Goal: Transaction & Acquisition: Purchase product/service

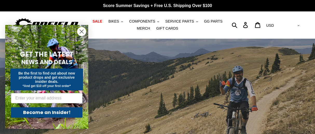
click at [81, 31] on circle "Close dialog" at bounding box center [81, 31] width 9 height 9
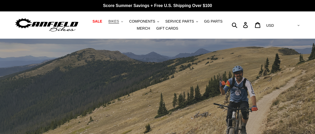
click at [111, 19] on span "BIKES" at bounding box center [114, 21] width 11 height 4
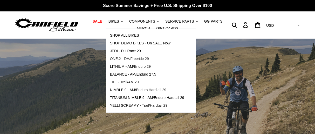
click at [122, 58] on span "ONE.2 - DH/Freeride 29" at bounding box center [129, 59] width 39 height 4
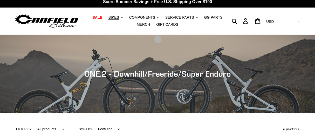
scroll to position [3, 0]
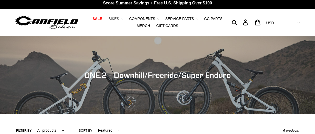
click at [116, 17] on button "BIKES .cls-1{fill:#231f20}" at bounding box center [116, 18] width 20 height 7
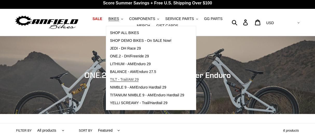
click at [124, 81] on span "TILT - Trail/AM 29" at bounding box center [124, 79] width 29 height 4
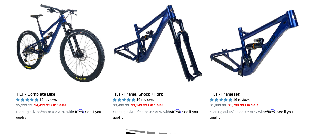
scroll to position [156, 0]
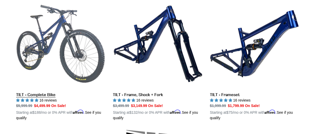
click at [74, 47] on link "TILT - Complete Bike" at bounding box center [60, 60] width 89 height 122
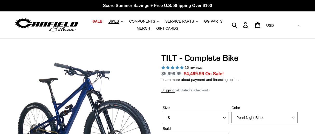
click at [207, 119] on select "S M L" at bounding box center [196, 117] width 66 height 11
select select "highest-rating"
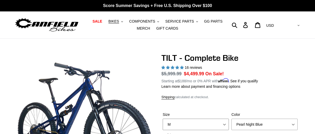
click at [163, 119] on select "S M L" at bounding box center [196, 124] width 66 height 11
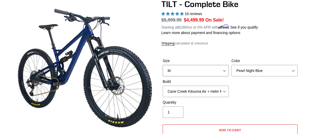
scroll to position [54, 0]
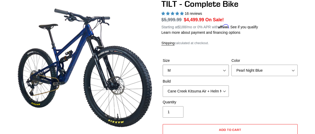
click at [221, 66] on select "S M L" at bounding box center [196, 70] width 66 height 11
select select "L"
click at [163, 65] on select "S M L" at bounding box center [196, 70] width 66 height 11
click at [260, 71] on select "Pearl Night Blue Stealth Silver Raw" at bounding box center [265, 70] width 66 height 11
click at [232, 65] on select "Pearl Night Blue Stealth Silver Raw" at bounding box center [265, 70] width 66 height 11
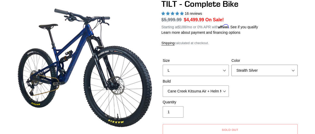
click at [258, 66] on select "Pearl Night Blue Stealth Silver Raw" at bounding box center [265, 70] width 66 height 11
click at [232, 65] on select "Pearl Night Blue Stealth Silver Raw" at bounding box center [265, 70] width 66 height 11
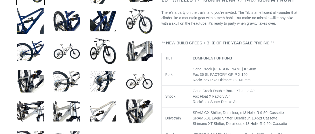
scroll to position [223, 0]
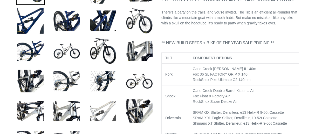
click at [108, 105] on img at bounding box center [103, 111] width 29 height 29
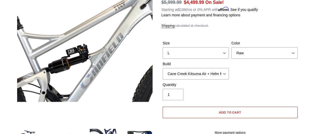
scroll to position [63, 0]
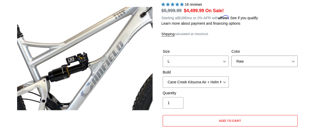
click at [249, 56] on select "Pearl Night Blue Stealth Silver Raw" at bounding box center [265, 61] width 66 height 11
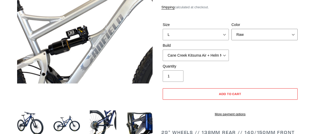
scroll to position [78, 0]
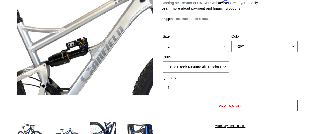
click at [273, 42] on select "Pearl Night Blue Stealth Silver Raw" at bounding box center [265, 46] width 66 height 11
click at [232, 41] on select "Pearl Night Blue Stealth Silver Raw" at bounding box center [265, 46] width 66 height 11
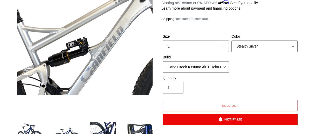
click at [274, 47] on select "Pearl Night Blue Stealth Silver Raw" at bounding box center [265, 46] width 66 height 11
select select "Raw"
click at [232, 41] on select "Pearl Night Blue Stealth Silver Raw" at bounding box center [265, 46] width 66 height 11
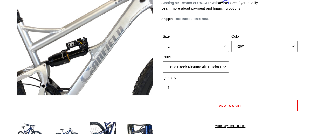
click at [214, 68] on select "Cane Creek Kitsuma Air + Helm MKII 140 + SRAM GX Cane Creek Kitsuma Air + Helm …" at bounding box center [196, 66] width 66 height 11
select select "RockShox SD ULT + Pike ULT 140 + SRAM GX"
click at [163, 61] on select "Cane Creek Kitsuma Air + Helm MKII 140 + SRAM GX Cane Creek Kitsuma Air + Helm …" at bounding box center [196, 66] width 66 height 11
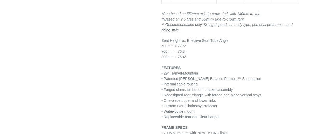
scroll to position [764, 0]
